Goal: Task Accomplishment & Management: Use online tool/utility

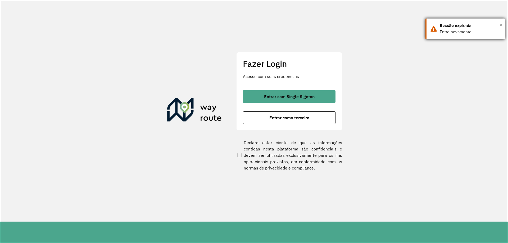
click at [501, 22] on span "×" at bounding box center [501, 25] width 3 height 8
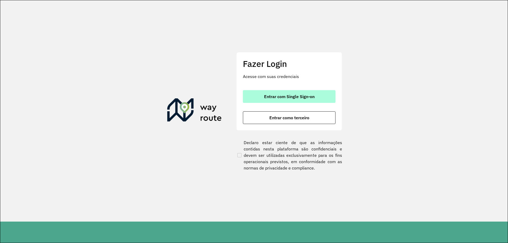
click at [298, 95] on span "Entrar com Single Sign-on" at bounding box center [289, 96] width 51 height 4
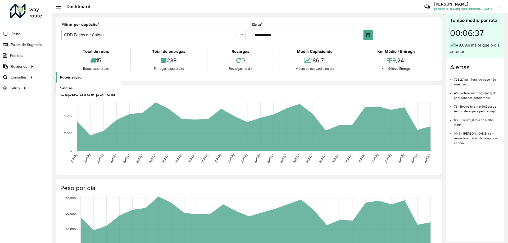
click at [71, 77] on span "Roteirização" at bounding box center [70, 78] width 21 height 6
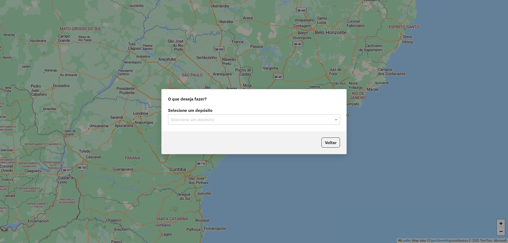
click at [230, 119] on input "text" at bounding box center [249, 120] width 156 height 6
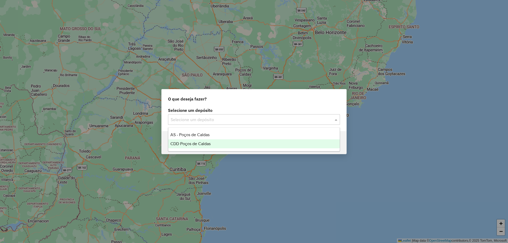
click at [207, 142] on span "CDD Poços de Caldas" at bounding box center [190, 144] width 40 height 4
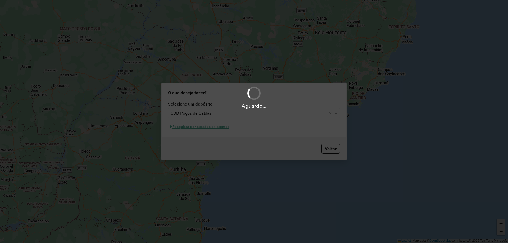
click at [229, 131] on div "Aguarde..." at bounding box center [254, 121] width 508 height 243
click at [224, 129] on div "Aguarde..." at bounding box center [254, 121] width 508 height 243
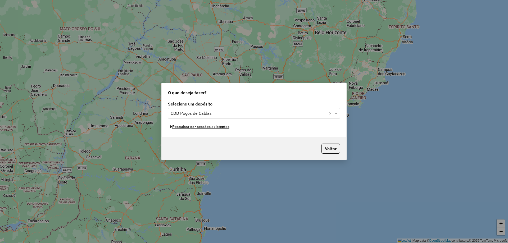
click at [214, 128] on button "Pesquisar por sessões existentes" at bounding box center [200, 127] width 64 height 8
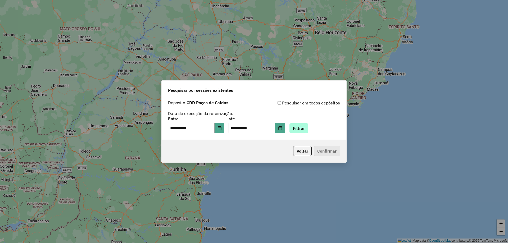
click at [316, 127] on div "**********" at bounding box center [254, 125] width 172 height 16
click at [308, 129] on button "Filtrar" at bounding box center [298, 128] width 19 height 10
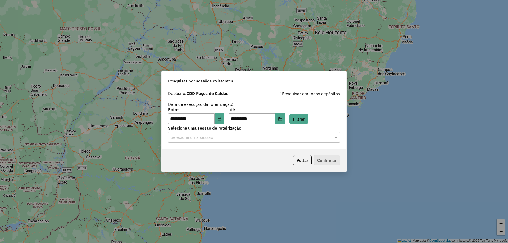
click at [229, 133] on div "Selecione uma sessão" at bounding box center [254, 137] width 172 height 11
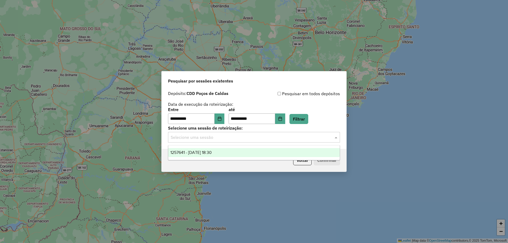
click at [212, 153] on span "1257641 - 02/09/2025 18:30" at bounding box center [190, 152] width 41 height 4
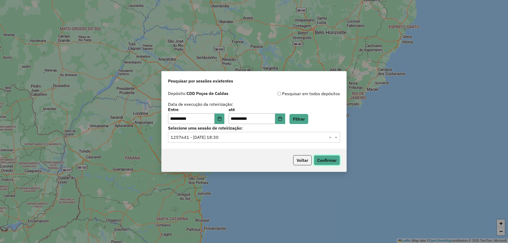
click at [328, 161] on button "Confirmar" at bounding box center [327, 160] width 26 height 10
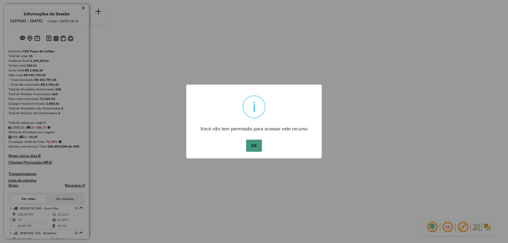
click at [251, 149] on button "OK" at bounding box center [254, 146] width 16 height 12
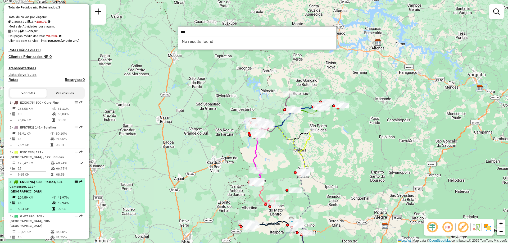
scroll to position [132, 0]
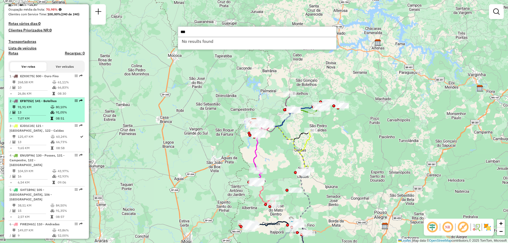
type input "***"
click at [63, 115] on td "91,05%" at bounding box center [69, 112] width 27 height 5
select select "**********"
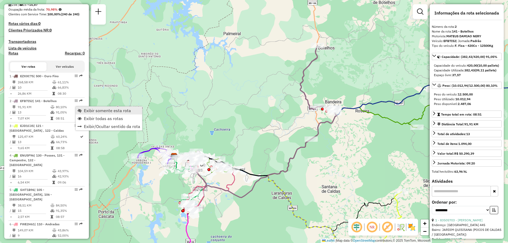
click at [89, 109] on span "Exibir somente esta rota" at bounding box center [107, 110] width 47 height 4
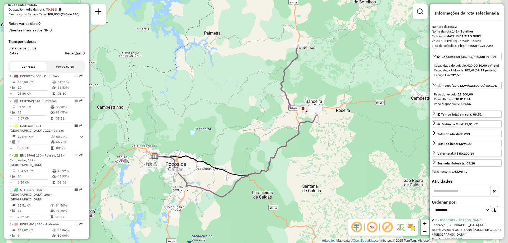
drag, startPoint x: 254, startPoint y: 139, endPoint x: 235, endPoint y: 138, distance: 18.5
click at [235, 138] on div "Janela de atendimento Grade de atendimento Capacidade Transportadoras Veículos …" at bounding box center [254, 121] width 508 height 243
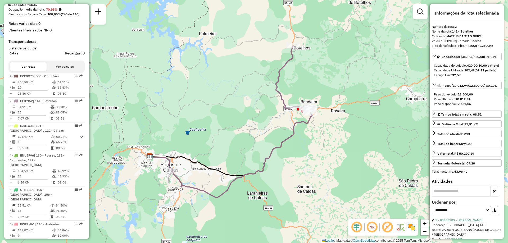
drag, startPoint x: 278, startPoint y: 135, endPoint x: 267, endPoint y: 136, distance: 11.5
click at [267, 136] on div "Janela de atendimento Grade de atendimento Capacidade Transportadoras Veículos …" at bounding box center [254, 121] width 508 height 243
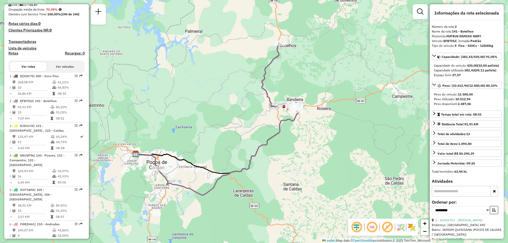
drag, startPoint x: 248, startPoint y: 126, endPoint x: 242, endPoint y: 125, distance: 6.4
click at [242, 125] on div "Janela de atendimento Grade de atendimento Capacidade Transportadoras Veículos …" at bounding box center [254, 121] width 508 height 243
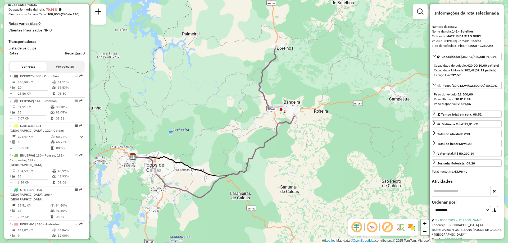
drag, startPoint x: 242, startPoint y: 125, endPoint x: 241, endPoint y: 134, distance: 9.8
click at [241, 134] on div "Janela de atendimento Grade de atendimento Capacidade Transportadoras Veículos …" at bounding box center [254, 121] width 508 height 243
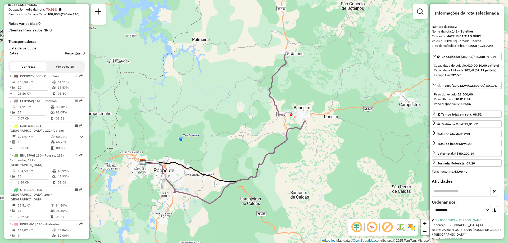
drag, startPoint x: 227, startPoint y: 134, endPoint x: 234, endPoint y: 133, distance: 6.4
click at [237, 131] on div "Janela de atendimento Grade de atendimento Capacidade Transportadoras Veículos …" at bounding box center [254, 121] width 508 height 243
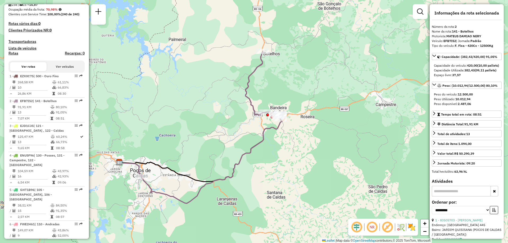
drag, startPoint x: 229, startPoint y: 152, endPoint x: 208, endPoint y: 153, distance: 21.4
click at [208, 153] on div "Janela de atendimento Grade de atendimento Capacidade Transportadoras Veículos …" at bounding box center [254, 121] width 508 height 243
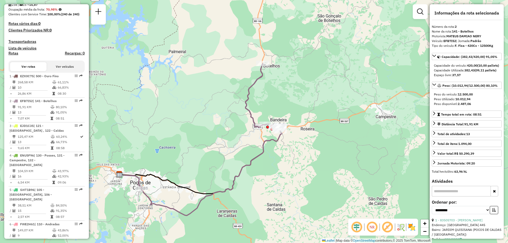
drag, startPoint x: 208, startPoint y: 153, endPoint x: 208, endPoint y: 165, distance: 12.2
click at [208, 165] on div "Janela de atendimento Grade de atendimento Capacidade Transportadoras Veículos …" at bounding box center [254, 121] width 508 height 243
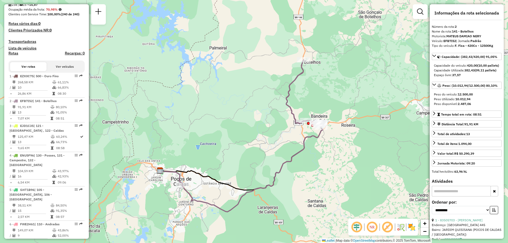
drag, startPoint x: 214, startPoint y: 171, endPoint x: 256, endPoint y: 165, distance: 42.3
click at [256, 165] on div "Janela de atendimento Grade de atendimento Capacidade Transportadoras Veículos …" at bounding box center [254, 121] width 508 height 243
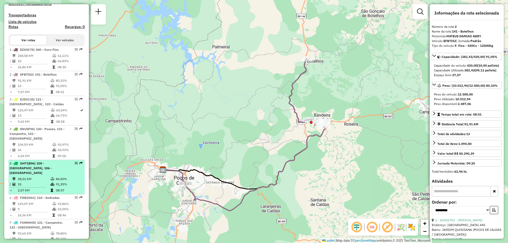
scroll to position [106, 0]
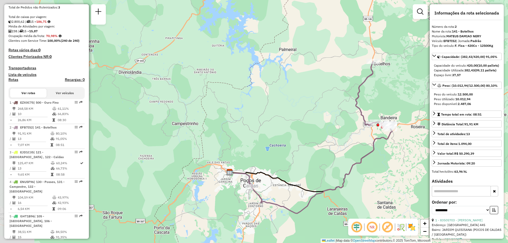
drag, startPoint x: 159, startPoint y: 168, endPoint x: 37, endPoint y: 24, distance: 189.1
click at [221, 163] on div "Janela de atendimento Grade de atendimento Capacidade Transportadoras Veículos …" at bounding box center [254, 121] width 508 height 243
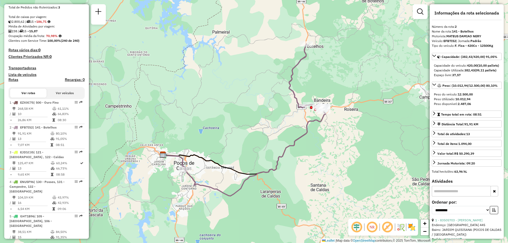
drag, startPoint x: 254, startPoint y: 106, endPoint x: 246, endPoint y: 106, distance: 8.0
click at [246, 106] on div "Janela de atendimento Grade de atendimento Capacidade Transportadoras Veículos …" at bounding box center [254, 121] width 508 height 243
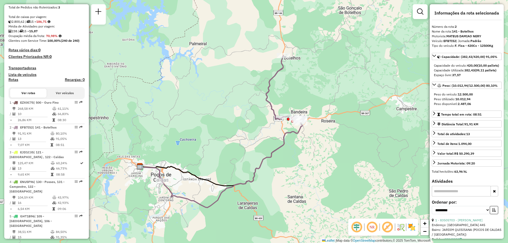
drag, startPoint x: 357, startPoint y: 87, endPoint x: 343, endPoint y: 98, distance: 18.0
click at [342, 100] on div "Janela de atendimento Grade de atendimento Capacidade Transportadoras Veículos …" at bounding box center [254, 121] width 508 height 243
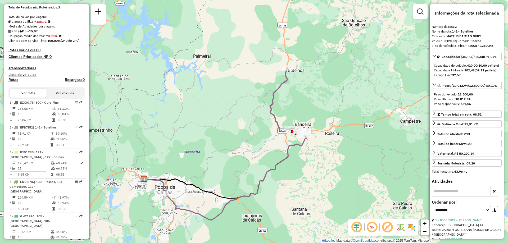
drag, startPoint x: 346, startPoint y: 92, endPoint x: 350, endPoint y: 104, distance: 13.4
click at [350, 104] on div "Janela de atendimento Grade de atendimento Capacidade Transportadoras Veículos …" at bounding box center [254, 121] width 508 height 243
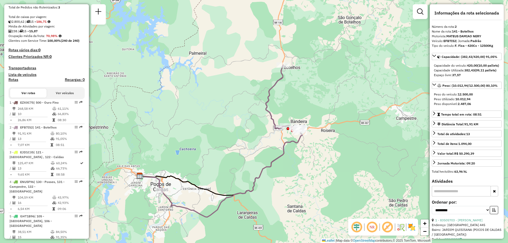
click at [279, 201] on div "Janela de atendimento Grade de atendimento Capacidade Transportadoras Veículos …" at bounding box center [254, 121] width 508 height 243
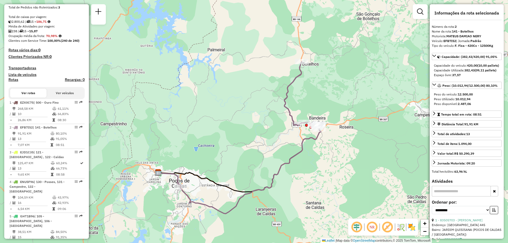
drag, startPoint x: 265, startPoint y: 139, endPoint x: 288, endPoint y: 134, distance: 23.4
click at [288, 134] on div "Janela de atendimento Grade de atendimento Capacidade Transportadoras Veículos …" at bounding box center [254, 121] width 508 height 243
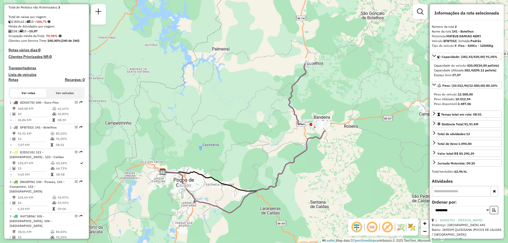
drag, startPoint x: 268, startPoint y: 138, endPoint x: 294, endPoint y: 135, distance: 26.4
click at [294, 135] on div "Janela de atendimento Grade de atendimento Capacidade Transportadoras Veículos …" at bounding box center [254, 121] width 508 height 243
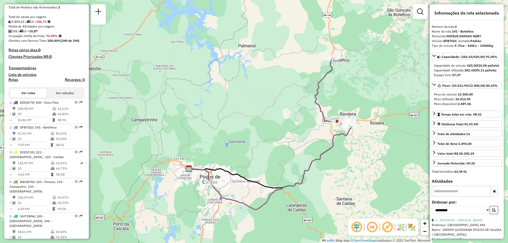
drag, startPoint x: 308, startPoint y: 137, endPoint x: 273, endPoint y: 136, distance: 34.4
click at [273, 136] on div "Janela de atendimento Grade de atendimento Capacidade Transportadoras Veículos …" at bounding box center [254, 121] width 508 height 243
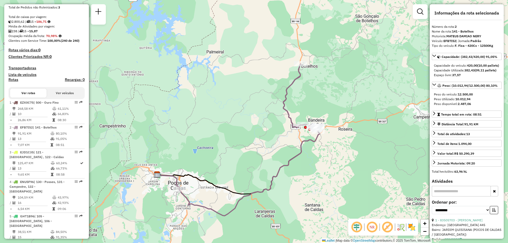
drag, startPoint x: 280, startPoint y: 138, endPoint x: 281, endPoint y: 143, distance: 4.8
click at [281, 143] on div "Janela de atendimento Grade de atendimento Capacidade Transportadoras Veículos …" at bounding box center [254, 121] width 508 height 243
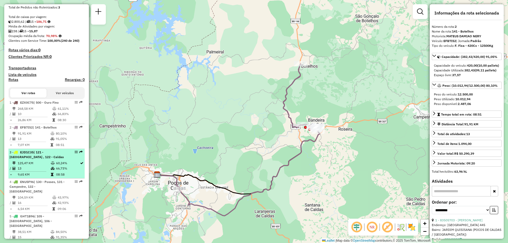
drag, startPoint x: 76, startPoint y: 160, endPoint x: 73, endPoint y: 156, distance: 4.9
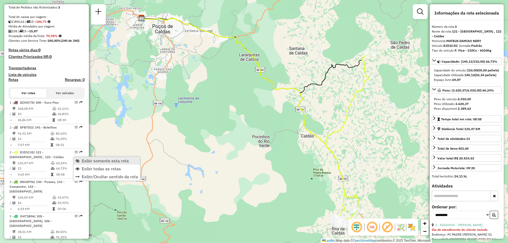
click at [115, 161] on span "Exibir somente esta rota" at bounding box center [105, 161] width 47 height 4
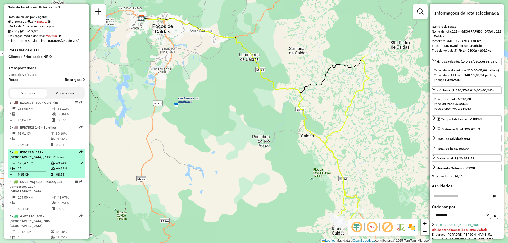
drag, startPoint x: 74, startPoint y: 159, endPoint x: 71, endPoint y: 156, distance: 4.1
click at [71, 154] on div at bounding box center [75, 152] width 16 height 3
drag, startPoint x: 71, startPoint y: 156, endPoint x: 69, endPoint y: 159, distance: 4.0
click at [67, 159] on div "3 - EJD1C35 | 121 - Santa Rita de Caldas , 122 - Caldas" at bounding box center [47, 155] width 74 height 10
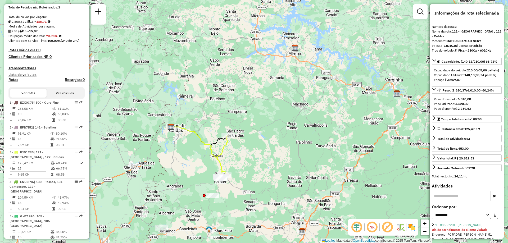
drag, startPoint x: 213, startPoint y: 208, endPoint x: 211, endPoint y: 182, distance: 26.3
click at [211, 183] on div "Janela de atendimento Grade de atendimento Capacidade Transportadoras Veículos …" at bounding box center [254, 121] width 508 height 243
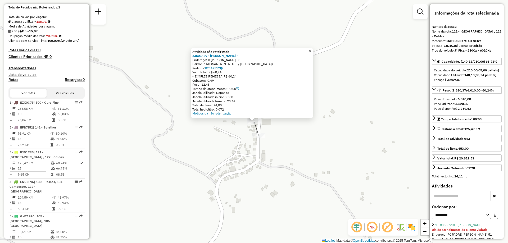
click at [311, 51] on span "×" at bounding box center [310, 51] width 2 height 4
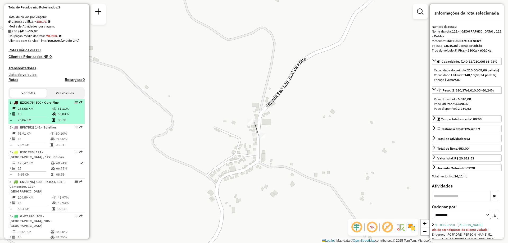
drag, startPoint x: 52, startPoint y: 121, endPoint x: 43, endPoint y: 114, distance: 10.7
drag, startPoint x: 43, startPoint y: 114, endPoint x: 69, endPoint y: 107, distance: 27.2
click at [69, 104] on div at bounding box center [75, 102] width 16 height 3
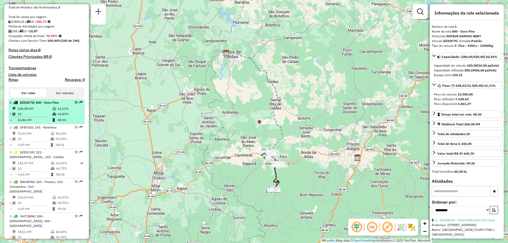
click at [71, 104] on div at bounding box center [75, 102] width 16 height 3
drag, startPoint x: 77, startPoint y: 106, endPoint x: 72, endPoint y: 106, distance: 4.5
click at [72, 104] on div at bounding box center [75, 102] width 16 height 3
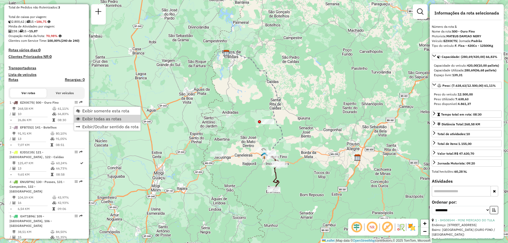
click at [112, 120] on span "Exibir todas as rotas" at bounding box center [101, 119] width 39 height 4
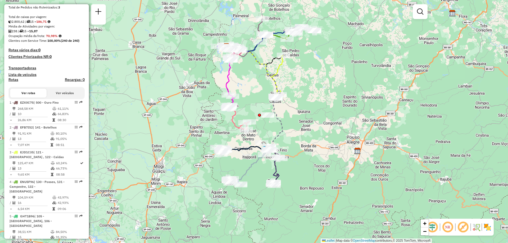
drag, startPoint x: 308, startPoint y: 153, endPoint x: 307, endPoint y: 149, distance: 4.6
click at [307, 149] on div "Janela de atendimento Grade de atendimento Capacidade Transportadoras Veículos …" at bounding box center [254, 121] width 508 height 243
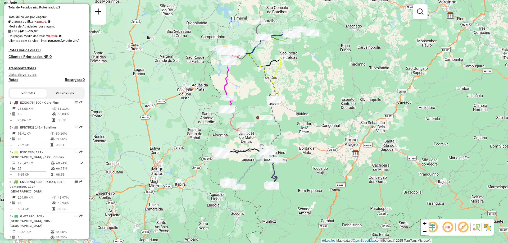
click at [451, 230] on em at bounding box center [447, 227] width 13 height 13
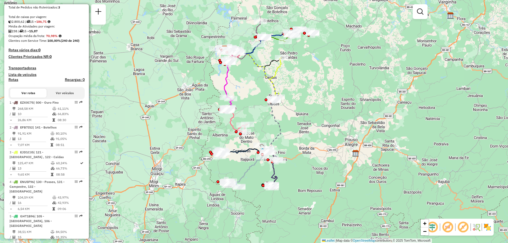
click at [451, 230] on em at bounding box center [447, 227] width 13 height 13
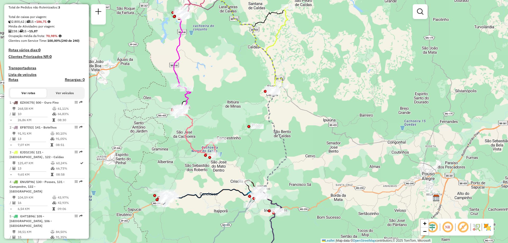
drag, startPoint x: 259, startPoint y: 128, endPoint x: 257, endPoint y: 134, distance: 6.3
click at [257, 134] on div "Janela de atendimento Grade de atendimento Capacidade Transportadoras Veículos …" at bounding box center [254, 121] width 508 height 243
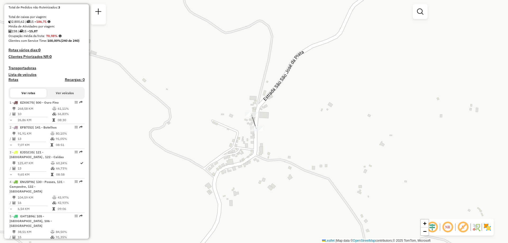
click at [254, 117] on div at bounding box center [251, 114] width 13 height 5
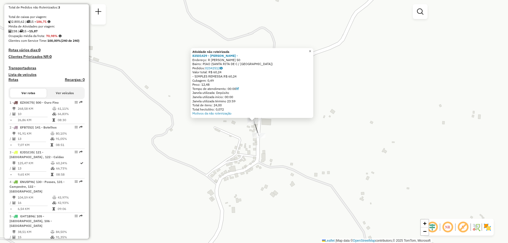
click at [311, 51] on span "×" at bounding box center [310, 51] width 2 height 4
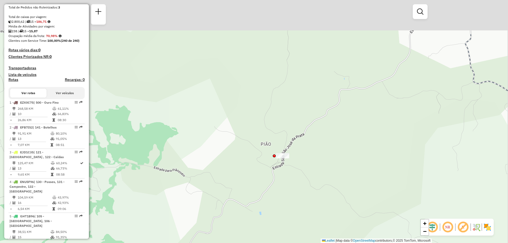
drag, startPoint x: 314, startPoint y: 87, endPoint x: 302, endPoint y: 146, distance: 60.2
click at [302, 147] on div "Janela de atendimento Grade de atendimento Capacidade Transportadoras Veículos …" at bounding box center [254, 121] width 508 height 243
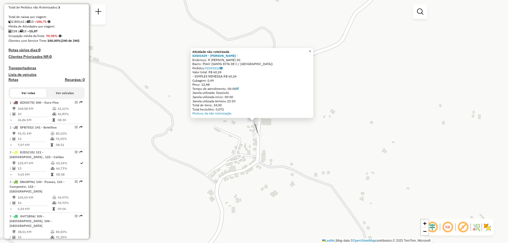
click at [311, 50] on span "×" at bounding box center [310, 51] width 2 height 4
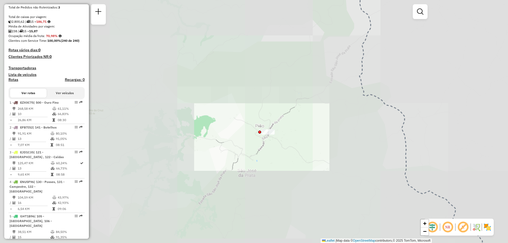
drag, startPoint x: 308, startPoint y: 86, endPoint x: 294, endPoint y: 159, distance: 73.9
click at [294, 159] on div "Janela de atendimento Grade de atendimento Capacidade Transportadoras Veículos …" at bounding box center [254, 121] width 508 height 243
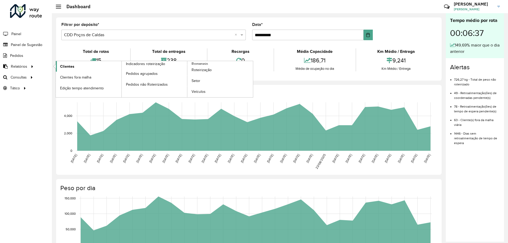
click at [69, 67] on span "Clientes" at bounding box center [67, 67] width 14 height 6
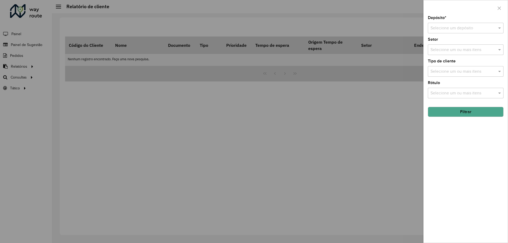
click at [451, 29] on input "text" at bounding box center [460, 28] width 60 height 6
click at [453, 56] on div "CDD Poços de Caldas" at bounding box center [465, 52] width 75 height 9
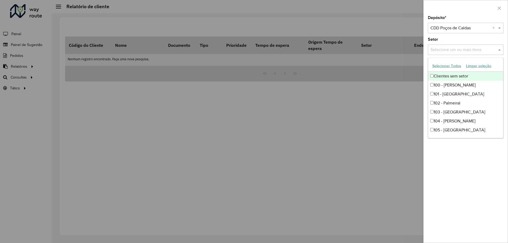
click at [458, 50] on input "text" at bounding box center [463, 50] width 68 height 6
click at [378, 144] on div at bounding box center [254, 121] width 508 height 243
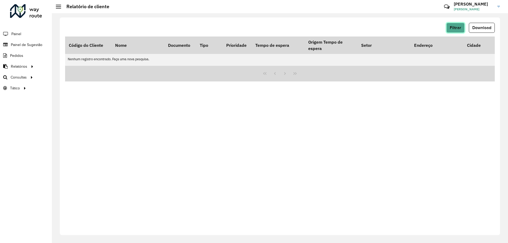
click at [452, 25] on span "Filtrar" at bounding box center [455, 27] width 11 height 4
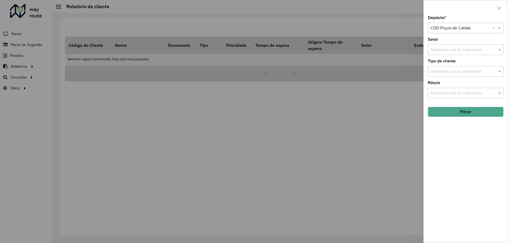
click at [453, 94] on input "text" at bounding box center [463, 93] width 68 height 6
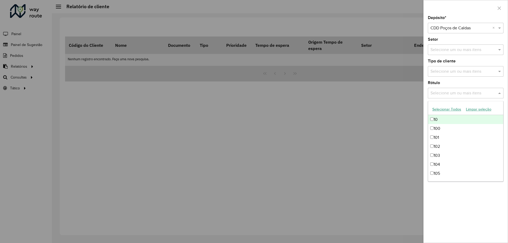
click at [455, 91] on input "text" at bounding box center [463, 93] width 68 height 6
click at [483, 83] on div "Rótulo Selecione um ou mais itens" at bounding box center [466, 89] width 76 height 17
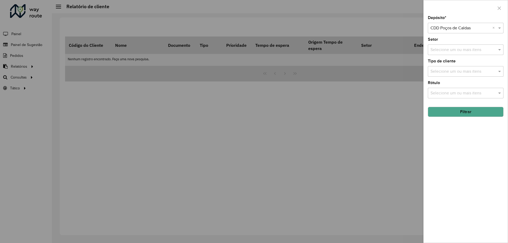
click at [475, 103] on hb-field-button "Filtrar" at bounding box center [466, 110] width 76 height 14
click at [474, 110] on button "Filtrar" at bounding box center [466, 112] width 76 height 10
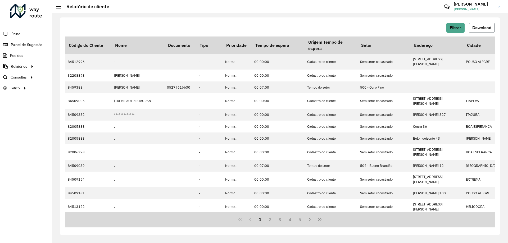
click at [479, 27] on span "Download" at bounding box center [481, 27] width 19 height 4
click at [69, 78] on span "Roteirização" at bounding box center [70, 78] width 21 height 6
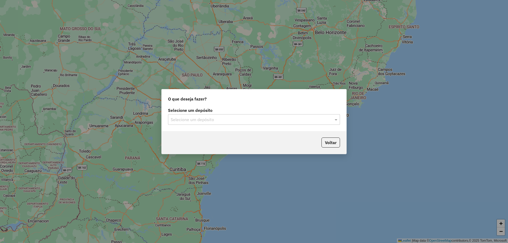
click at [247, 117] on input "text" at bounding box center [249, 120] width 156 height 6
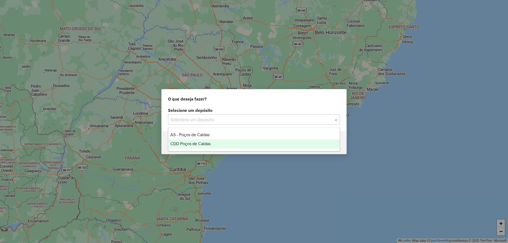
click at [208, 145] on span "CDD Poços de Caldas" at bounding box center [190, 144] width 40 height 4
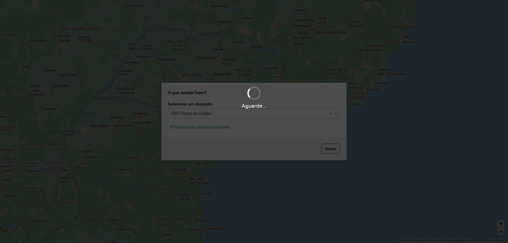
click at [206, 124] on hb-app "Aguarde... Pop-up bloqueado! Seu navegador bloqueou automáticamente a abertura …" at bounding box center [254, 121] width 508 height 243
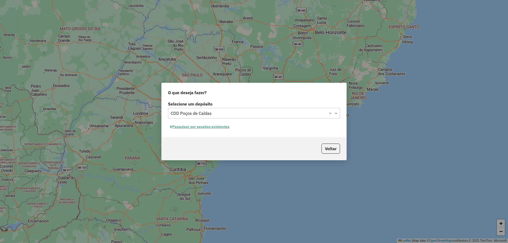
click at [207, 129] on button "Pesquisar por sessões existentes" at bounding box center [200, 127] width 64 height 8
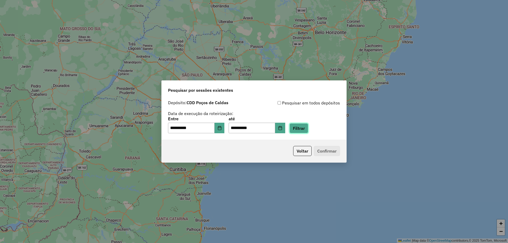
click at [307, 127] on button "Filtrar" at bounding box center [298, 128] width 19 height 10
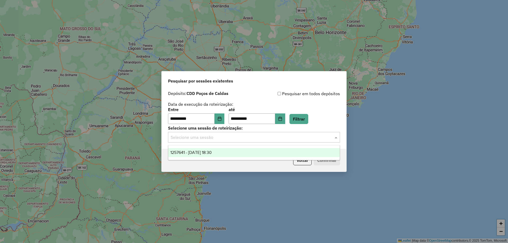
click at [231, 137] on input "text" at bounding box center [249, 137] width 156 height 6
click at [212, 153] on span "1257641 - 02/09/2025 18:30" at bounding box center [190, 152] width 41 height 4
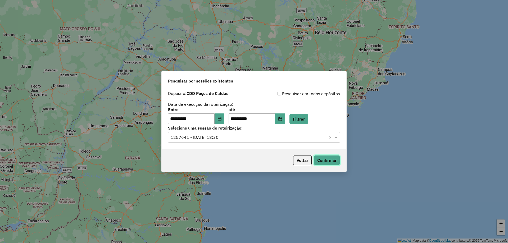
click at [325, 160] on button "Confirmar" at bounding box center [327, 160] width 26 height 10
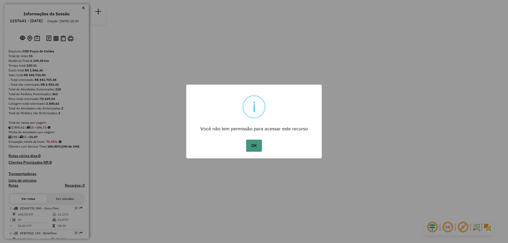
click at [256, 147] on button "OK" at bounding box center [254, 146] width 16 height 12
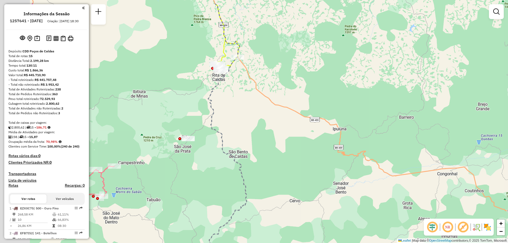
drag, startPoint x: 214, startPoint y: 120, endPoint x: 311, endPoint y: 166, distance: 107.1
click at [311, 166] on div "Janela de atendimento Grade de atendimento Capacidade Transportadoras Veículos …" at bounding box center [254, 121] width 508 height 243
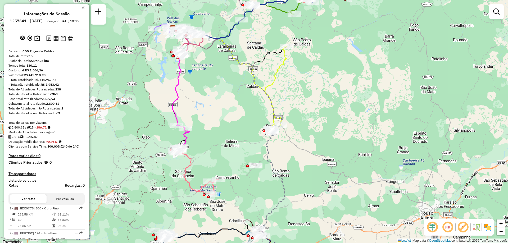
drag, startPoint x: 284, startPoint y: 139, endPoint x: 294, endPoint y: 155, distance: 18.8
click at [294, 155] on div "Janela de atendimento Grade de atendimento Capacidade Transportadoras Veículos …" at bounding box center [254, 121] width 508 height 243
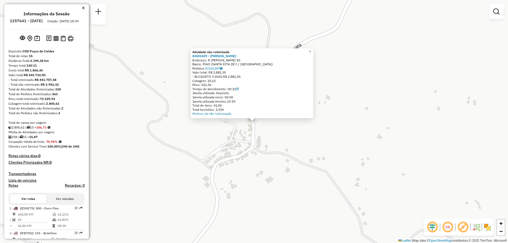
click at [350, 65] on div "Atividade não roteirizada 83501429 - [PERSON_NAME]: R [PERSON_NAME] 50 Bairro: …" at bounding box center [254, 121] width 508 height 243
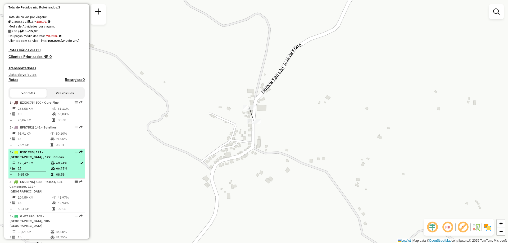
scroll to position [132, 0]
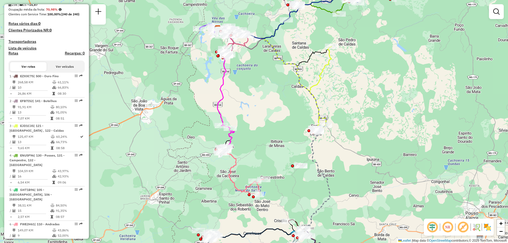
drag, startPoint x: 271, startPoint y: 172, endPoint x: 280, endPoint y: 123, distance: 50.6
click at [280, 127] on div "Rota 6 - Placa FWE2H61 83506254 - [PERSON_NAME] Janela de atendimento Grade de …" at bounding box center [254, 121] width 508 height 243
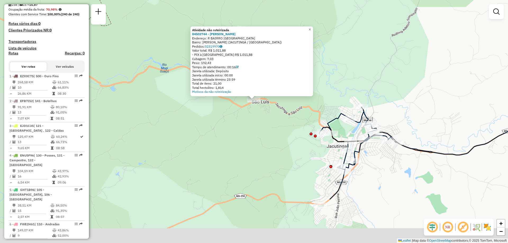
drag, startPoint x: 287, startPoint y: 156, endPoint x: 262, endPoint y: 120, distance: 43.9
click at [262, 120] on div "Atividade não roteirizada 84503744 - [PERSON_NAME]: R BAIRRO [GEOGRAPHIC_DATA][…" at bounding box center [254, 121] width 508 height 243
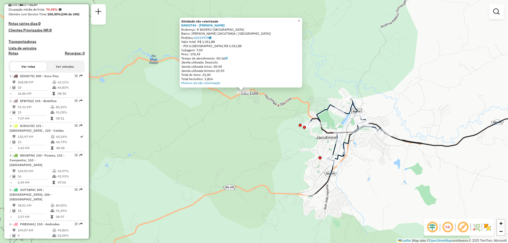
drag, startPoint x: 280, startPoint y: 144, endPoint x: 272, endPoint y: 152, distance: 11.4
click at [272, 152] on div "Atividade não roteirizada 84503744 - [PERSON_NAME]: R BAIRRO [GEOGRAPHIC_DATA][…" at bounding box center [254, 121] width 508 height 243
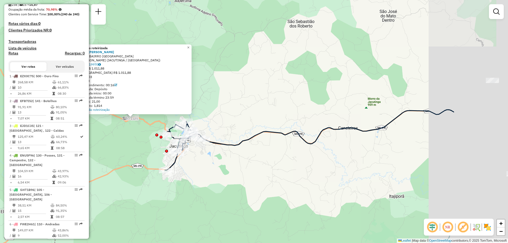
drag, startPoint x: 345, startPoint y: 165, endPoint x: 205, endPoint y: 157, distance: 140.6
click at [205, 157] on div "Atividade não roteirizada 84503744 - [PERSON_NAME]: R BAIRRO [GEOGRAPHIC_DATA][…" at bounding box center [254, 121] width 508 height 243
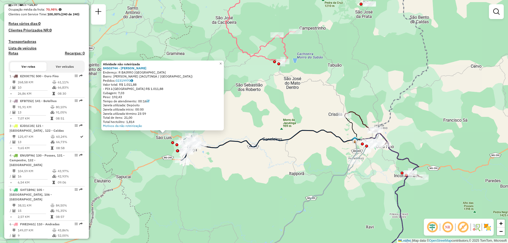
drag, startPoint x: 318, startPoint y: 153, endPoint x: 299, endPoint y: 153, distance: 19.3
click at [299, 153] on div "Atividade não roteirizada 84503744 - [PERSON_NAME]: R BAIRRO [GEOGRAPHIC_DATA][…" at bounding box center [254, 121] width 508 height 243
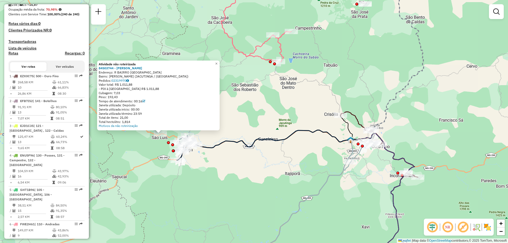
drag, startPoint x: 386, startPoint y: 166, endPoint x: 343, endPoint y: 114, distance: 67.5
click at [343, 114] on div "Atividade não roteirizada 84503744 - [PERSON_NAME]: R BAIRRO [GEOGRAPHIC_DATA][…" at bounding box center [254, 121] width 508 height 243
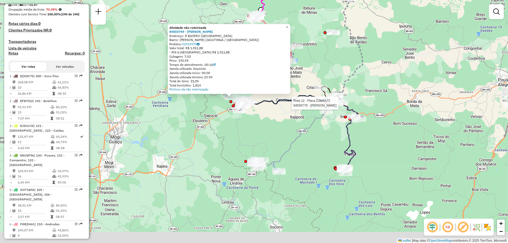
drag, startPoint x: 325, startPoint y: 185, endPoint x: 321, endPoint y: 161, distance: 24.5
click at [321, 161] on div "Rota 12 - Placa DJM4A72 84556779 - [PERSON_NAME] Atividade não roteirizada 8450…" at bounding box center [254, 121] width 508 height 243
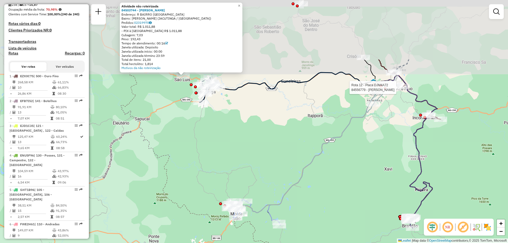
drag, startPoint x: 292, startPoint y: 122, endPoint x: 302, endPoint y: 147, distance: 27.1
click at [299, 207] on div "Rota 12 - Placa DJM4A72 84556779 - [PERSON_NAME] Atividade não roteirizada 8450…" at bounding box center [254, 121] width 508 height 243
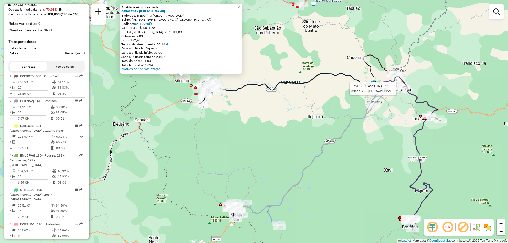
drag, startPoint x: 298, startPoint y: 128, endPoint x: 297, endPoint y: 203, distance: 75.4
click at [296, 206] on div "Rota 12 - Placa DJM4A72 84556779 - [PERSON_NAME] Atividade não roteirizada 8450…" at bounding box center [254, 121] width 508 height 243
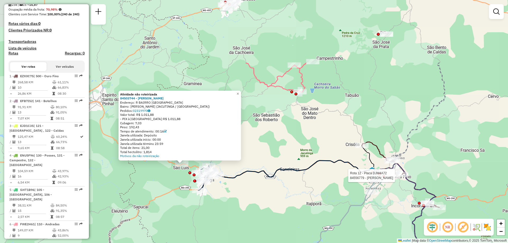
drag, startPoint x: 278, startPoint y: 134, endPoint x: 273, endPoint y: 170, distance: 35.7
click at [274, 170] on div "Rota 12 - Placa DJM4A72 84556779 - [PERSON_NAME] Atividade não roteirizada 8450…" at bounding box center [254, 121] width 508 height 243
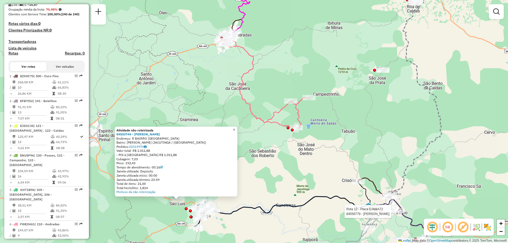
click at [235, 129] on span "×" at bounding box center [234, 129] width 2 height 4
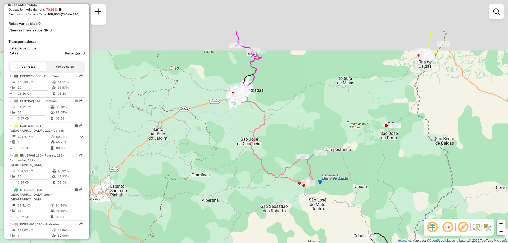
drag, startPoint x: 247, startPoint y: 119, endPoint x: 261, endPoint y: 185, distance: 66.8
click at [261, 185] on div "Rota 12 - Placa DJM4A72 84556779 - [PERSON_NAME] Janela de atendimento Grade de…" at bounding box center [254, 121] width 508 height 243
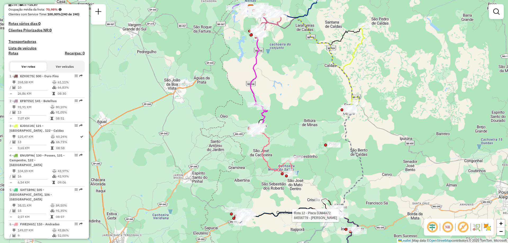
drag, startPoint x: 307, startPoint y: 191, endPoint x: 305, endPoint y: 180, distance: 11.7
click at [305, 180] on div "Rota 12 - Placa DJM4A72 84556779 - [PERSON_NAME] Janela de atendimento Grade de…" at bounding box center [254, 121] width 508 height 243
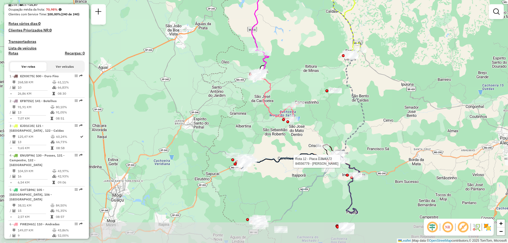
drag, startPoint x: 328, startPoint y: 174, endPoint x: 321, endPoint y: 123, distance: 51.0
click at [321, 123] on div "Rota 12 - Placa DJM4A72 84556779 - [PERSON_NAME] Janela de atendimento Grade de…" at bounding box center [254, 121] width 508 height 243
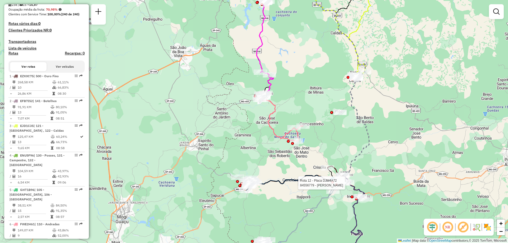
drag, startPoint x: 335, startPoint y: 111, endPoint x: 350, endPoint y: 161, distance: 52.5
click at [350, 161] on div "Rota 12 - Placa DJM4A72 84556779 - [PERSON_NAME] Janela de atendimento Grade de…" at bounding box center [254, 121] width 508 height 243
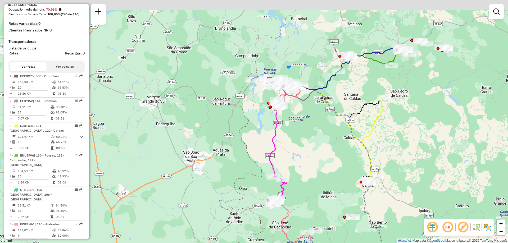
drag, startPoint x: 313, startPoint y: 124, endPoint x: 326, endPoint y: 219, distance: 95.4
click at [326, 219] on div "Rota 12 - Placa DJM4A72 84556779 - [PERSON_NAME] Janela de atendimento Grade de…" at bounding box center [254, 121] width 508 height 243
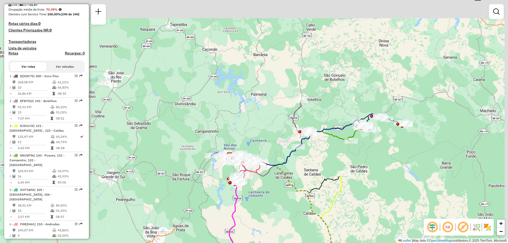
drag, startPoint x: 335, startPoint y: 167, endPoint x: 289, endPoint y: 210, distance: 63.2
click at [280, 225] on div "Rota 12 - Placa DJM4A72 84556779 - [PERSON_NAME] Janela de atendimento Grade de…" at bounding box center [254, 121] width 508 height 243
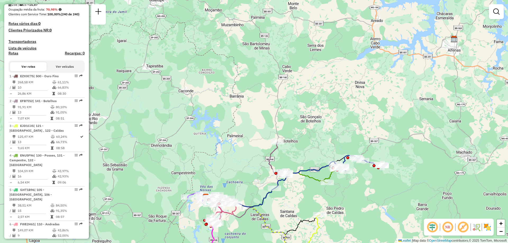
drag, startPoint x: 305, startPoint y: 184, endPoint x: 284, endPoint y: 221, distance: 42.8
click at [284, 221] on div "Rota 12 - Placa DJM4A72 84556779 - [PERSON_NAME] Janela de atendimento Grade de…" at bounding box center [254, 121] width 508 height 243
drag, startPoint x: 289, startPoint y: 198, endPoint x: 379, endPoint y: 60, distance: 164.7
click at [379, 62] on div "Rota 12 - Placa DJM4A72 84556779 - [PERSON_NAME] Janela de atendimento Grade de…" at bounding box center [254, 121] width 508 height 243
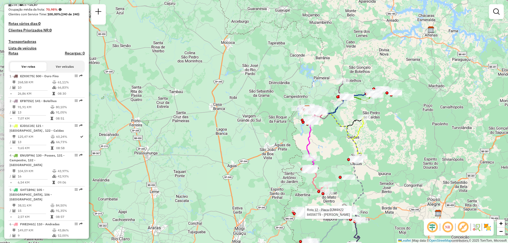
drag, startPoint x: 321, startPoint y: 121, endPoint x: 319, endPoint y: 100, distance: 21.8
click at [319, 105] on div "Rota 12 - Placa DJM4A72 84556779 - [PERSON_NAME] Janela de atendimento Grade de…" at bounding box center [254, 121] width 508 height 243
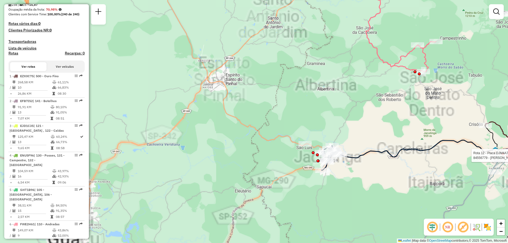
drag, startPoint x: 283, startPoint y: 127, endPoint x: 242, endPoint y: 125, distance: 41.6
click at [242, 125] on div "Rota 12 - Placa DJM4A72 84556779 - [PERSON_NAME] Janela de atendimento Grade de…" at bounding box center [254, 121] width 508 height 243
